Goal: Task Accomplishment & Management: Manage account settings

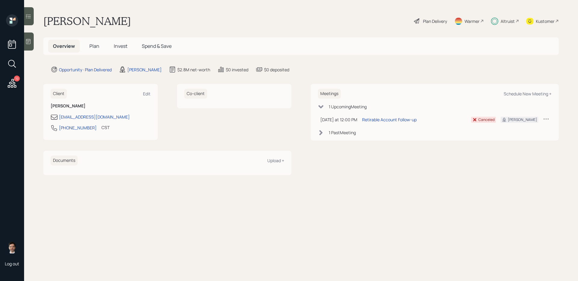
click at [122, 47] on span "Invest" at bounding box center [121, 46] width 14 height 7
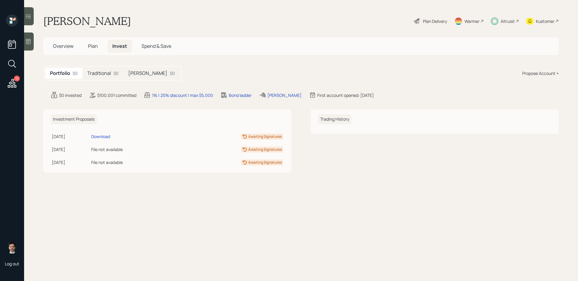
click at [103, 75] on h5 "Traditional" at bounding box center [99, 73] width 24 height 6
